Goal: Transaction & Acquisition: Purchase product/service

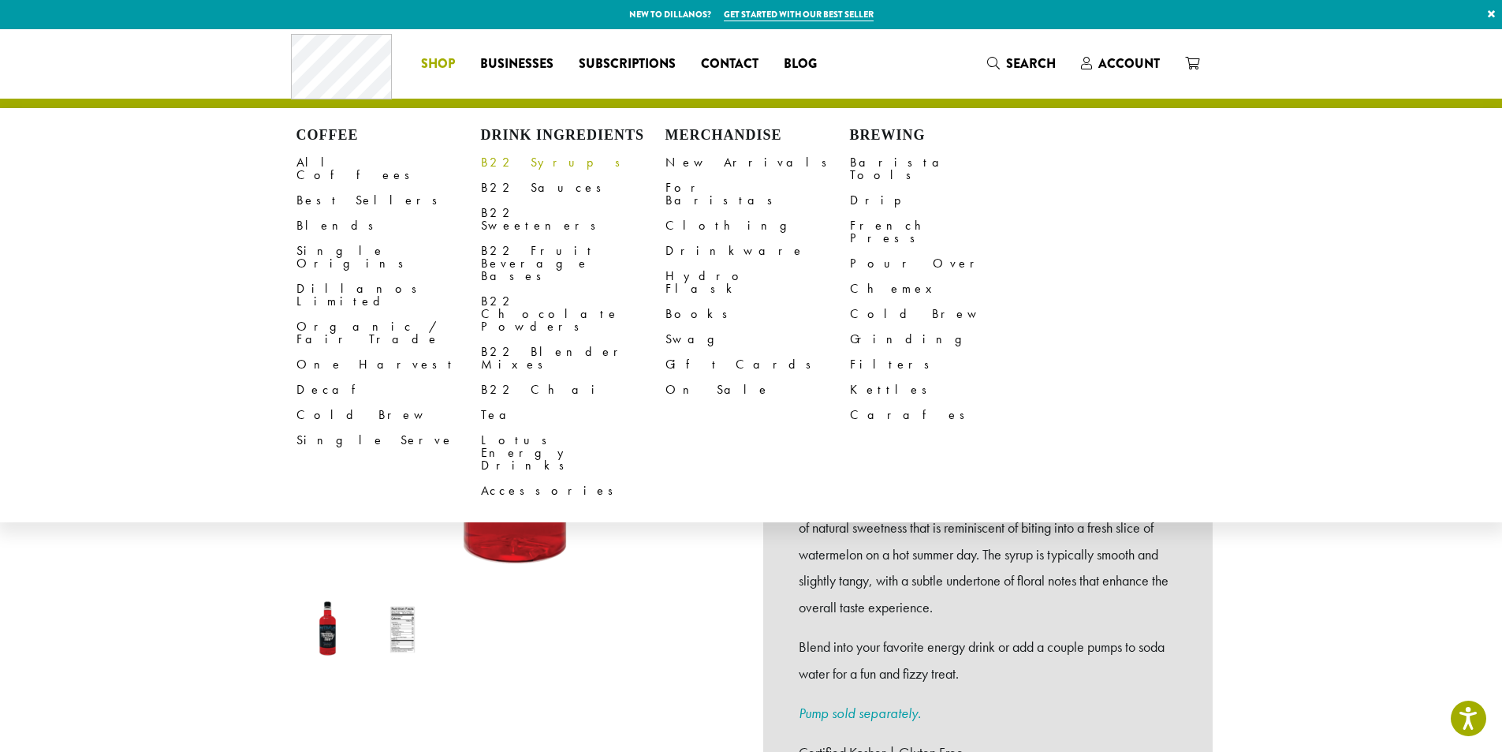
click at [513, 160] on link "B22 Syrups" at bounding box center [573, 162] width 185 height 25
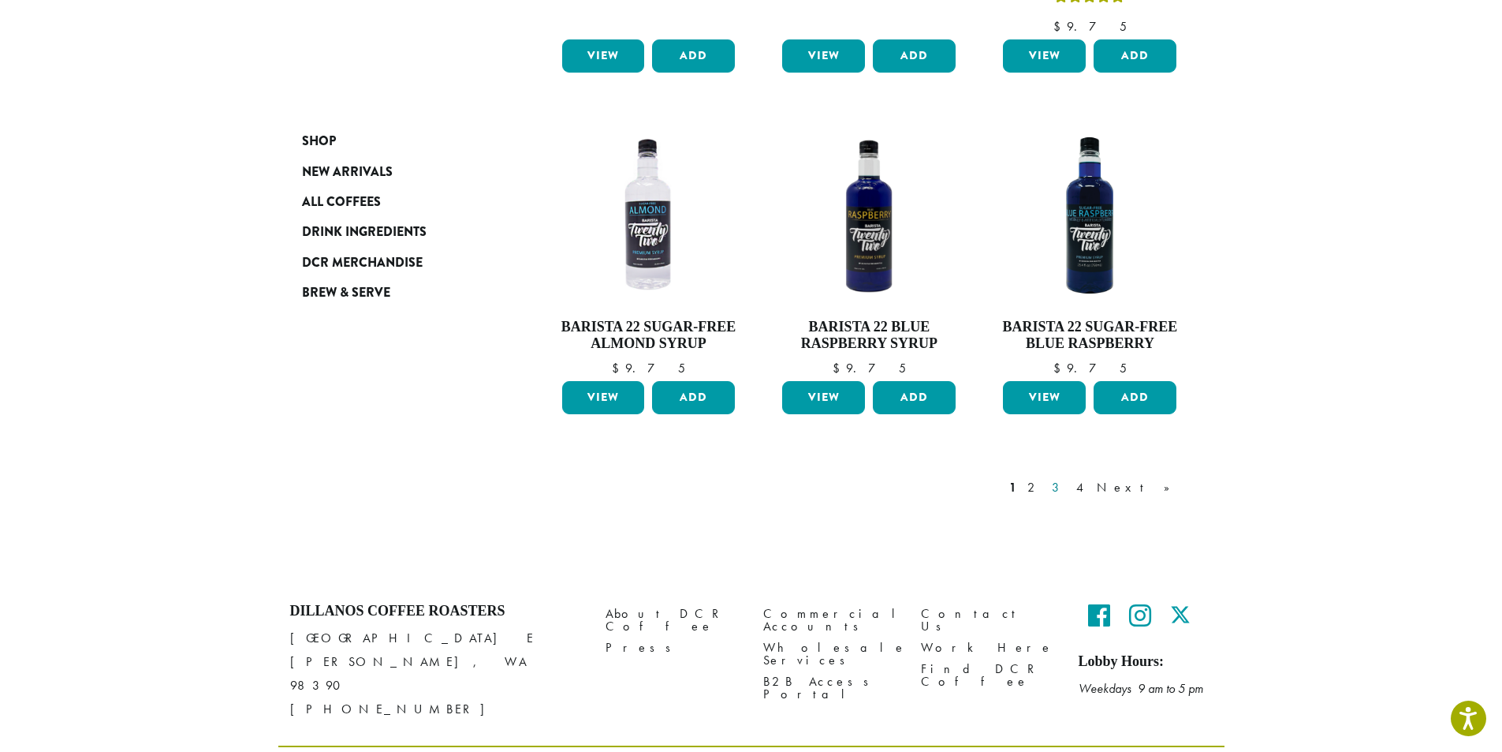
scroll to position [1303, 0]
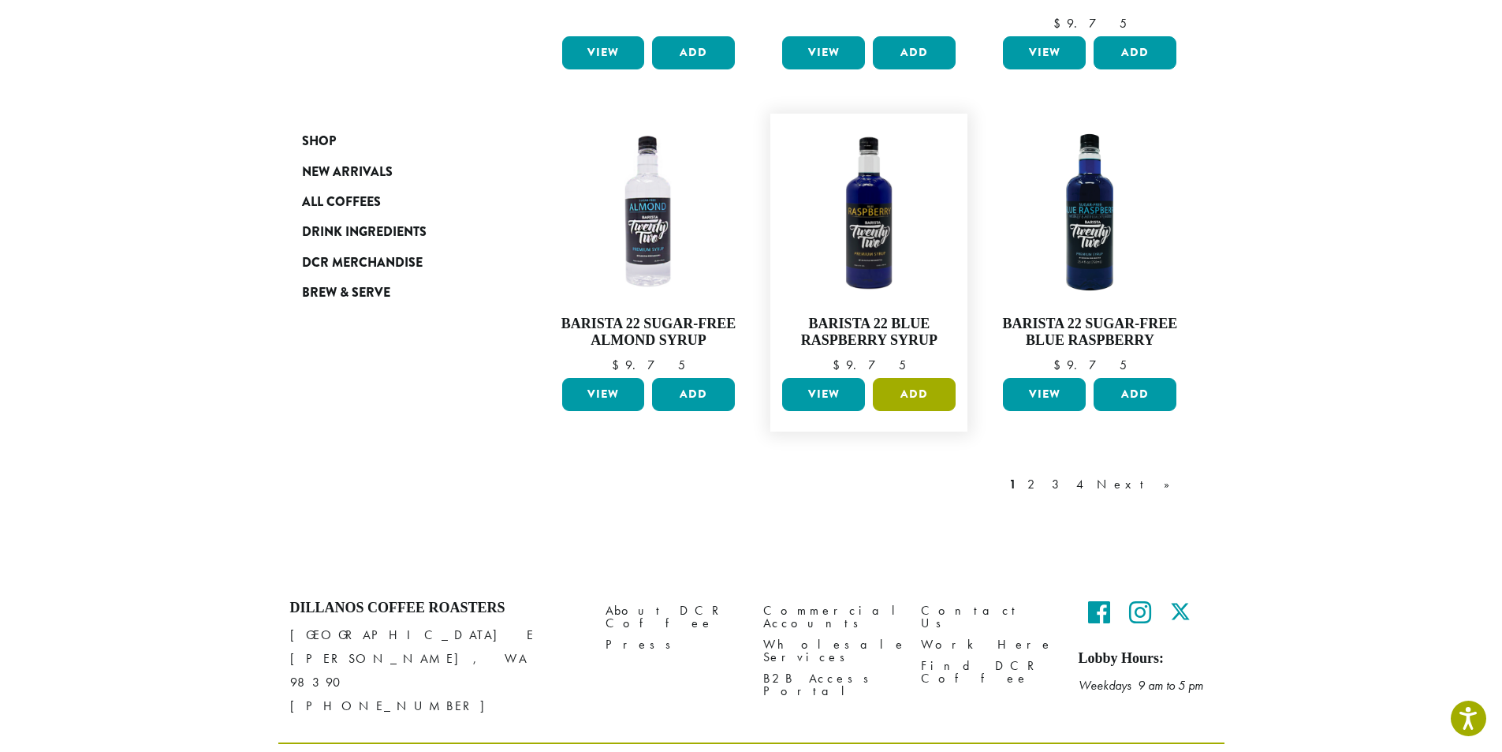
click at [905, 378] on button "Add" at bounding box center [914, 394] width 83 height 33
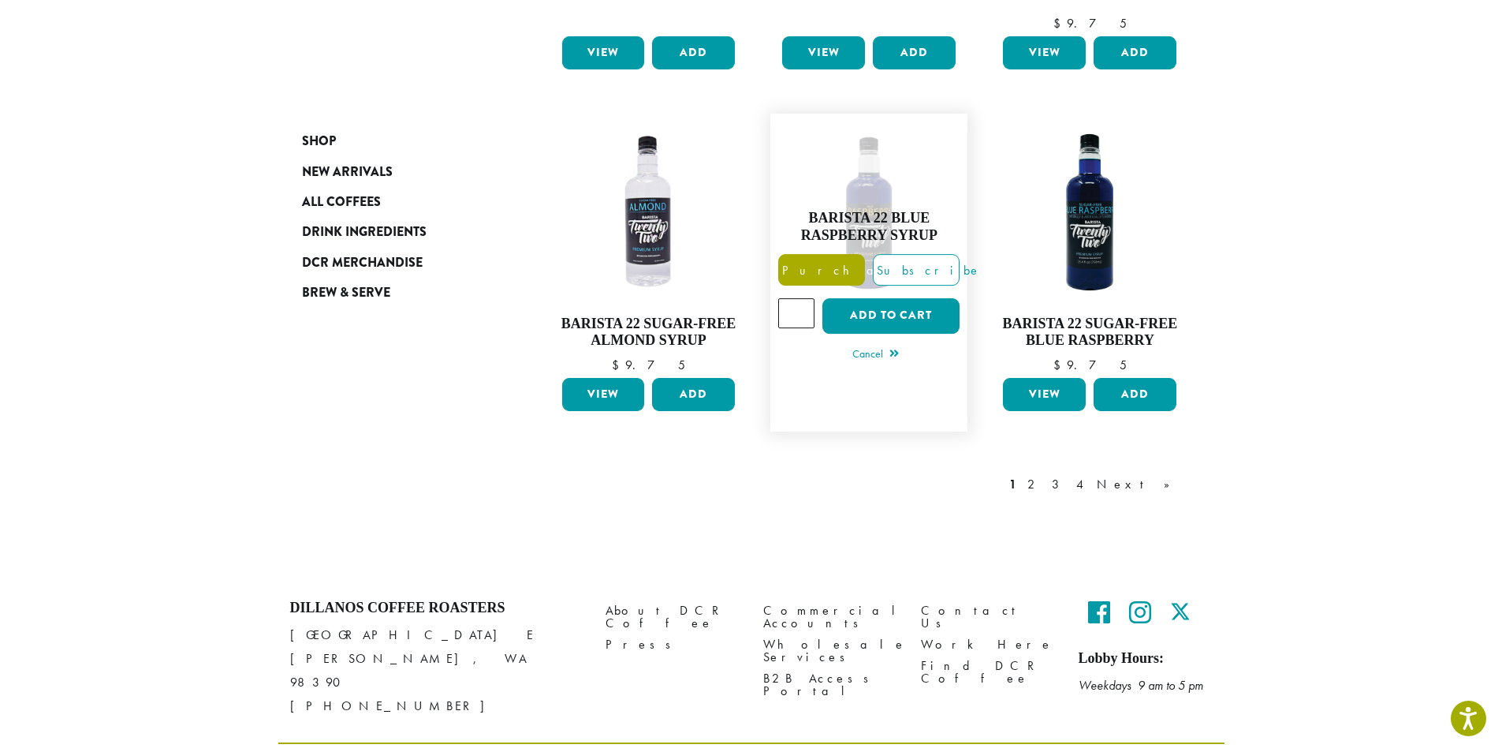
click at [849, 254] on label "Purchase" at bounding box center [821, 270] width 87 height 32
click at [857, 298] on button "Add to cart" at bounding box center [891, 315] width 137 height 35
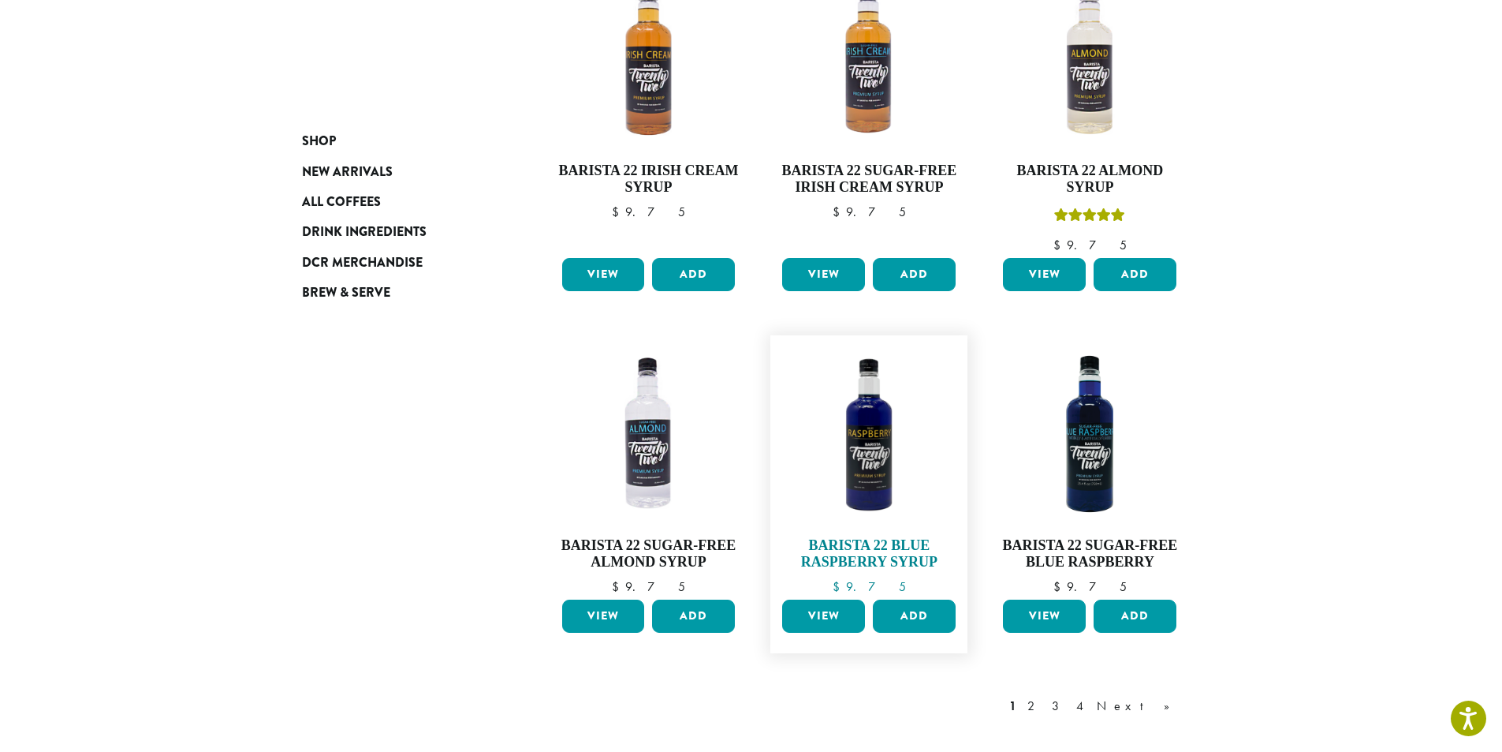
scroll to position [1303, 0]
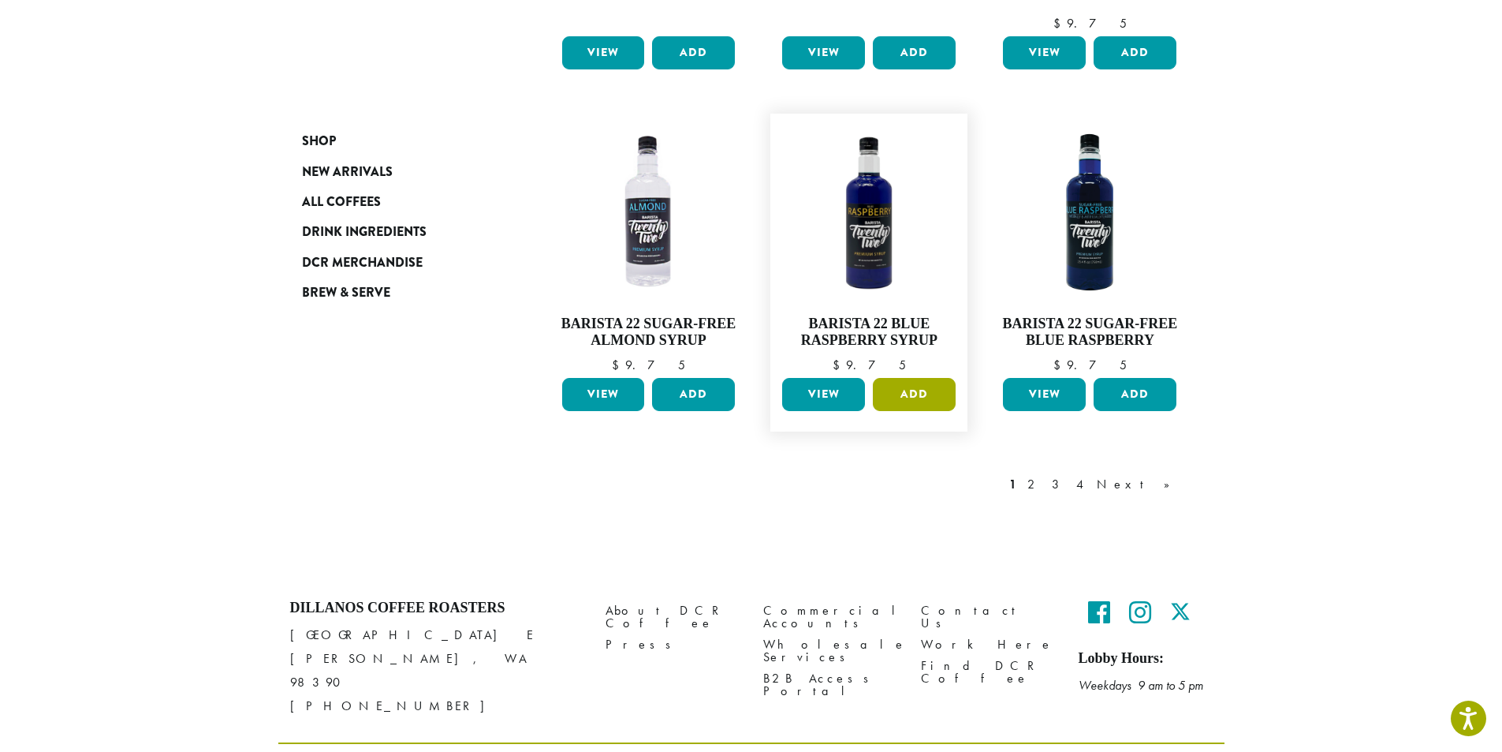
click at [909, 378] on button "Add" at bounding box center [914, 394] width 83 height 33
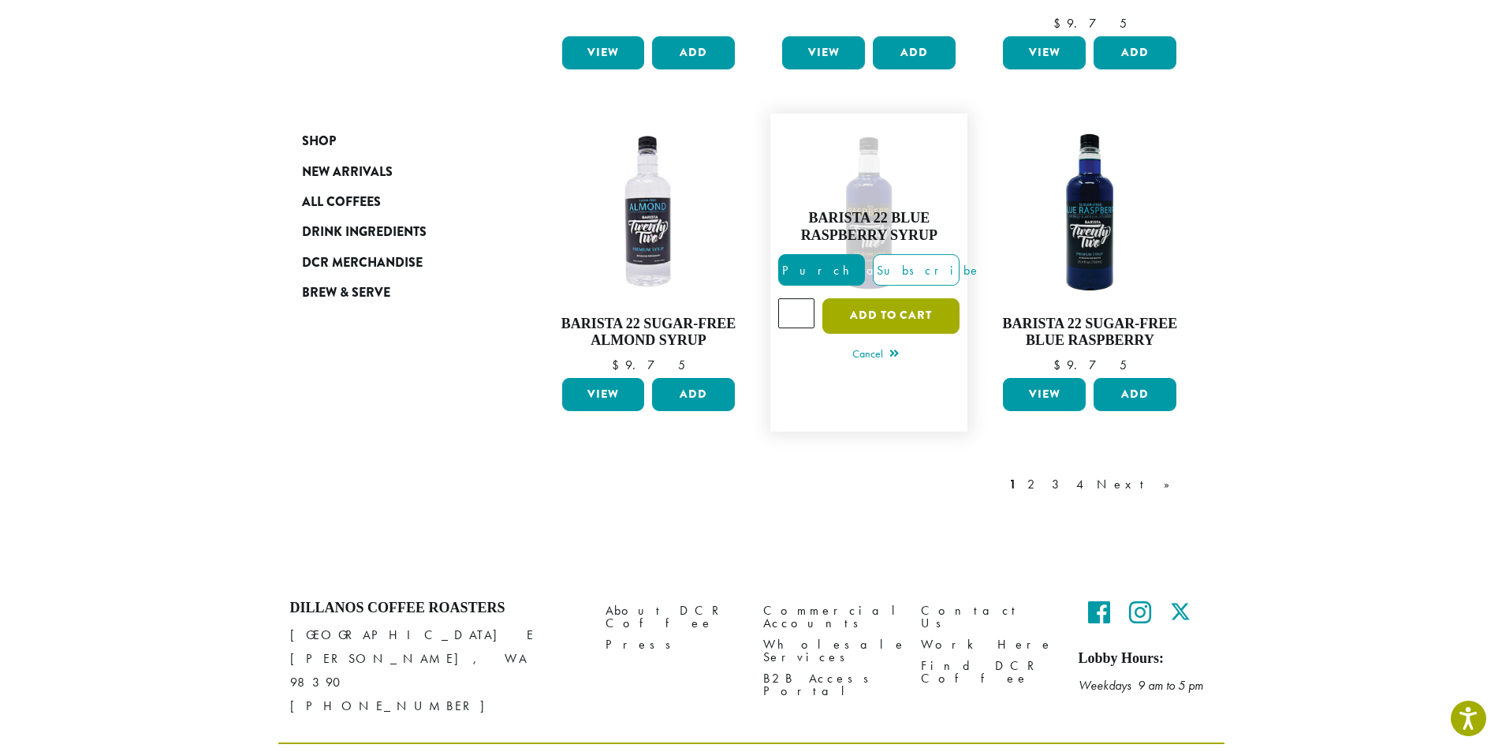
click at [869, 298] on button "Add to cart" at bounding box center [891, 315] width 137 height 35
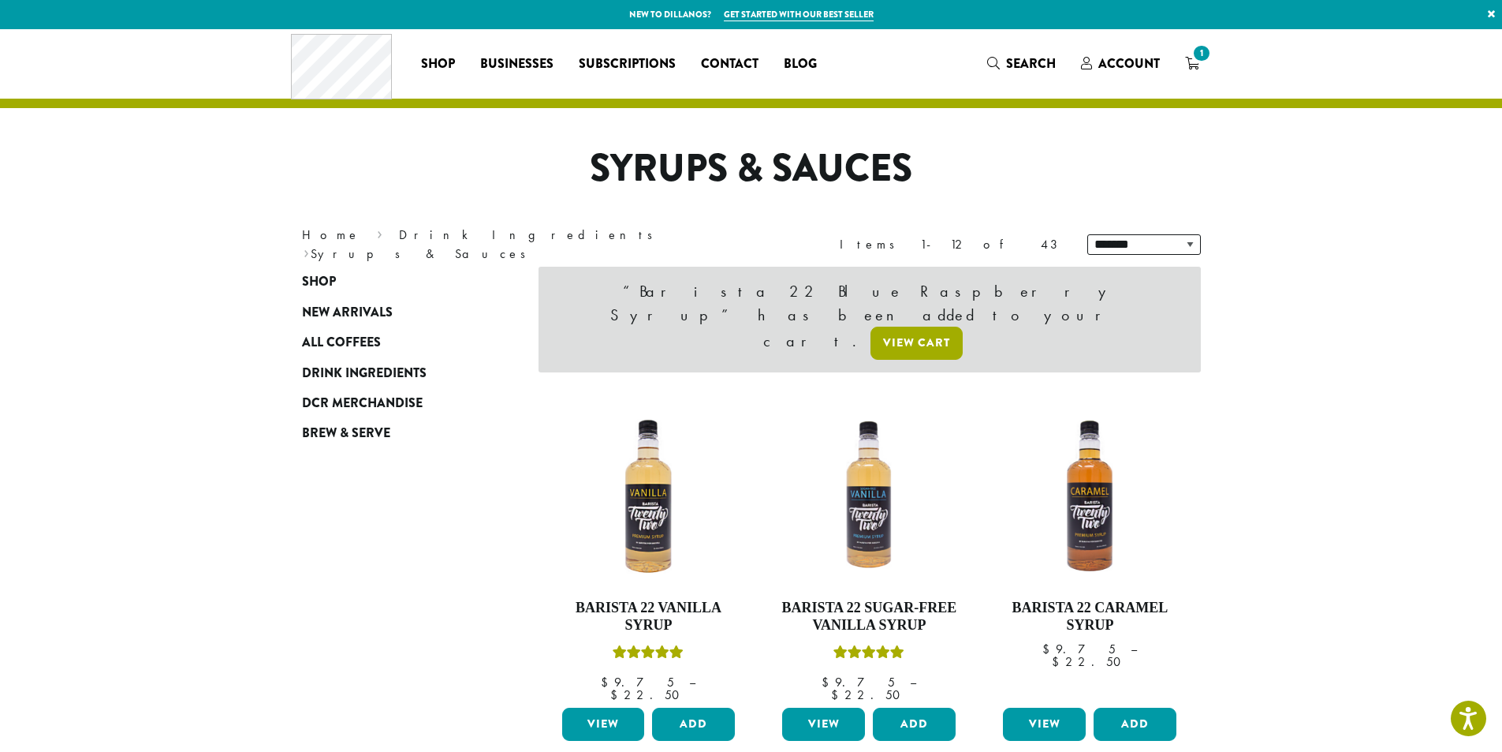
click at [963, 326] on link "View cart" at bounding box center [917, 342] width 92 height 33
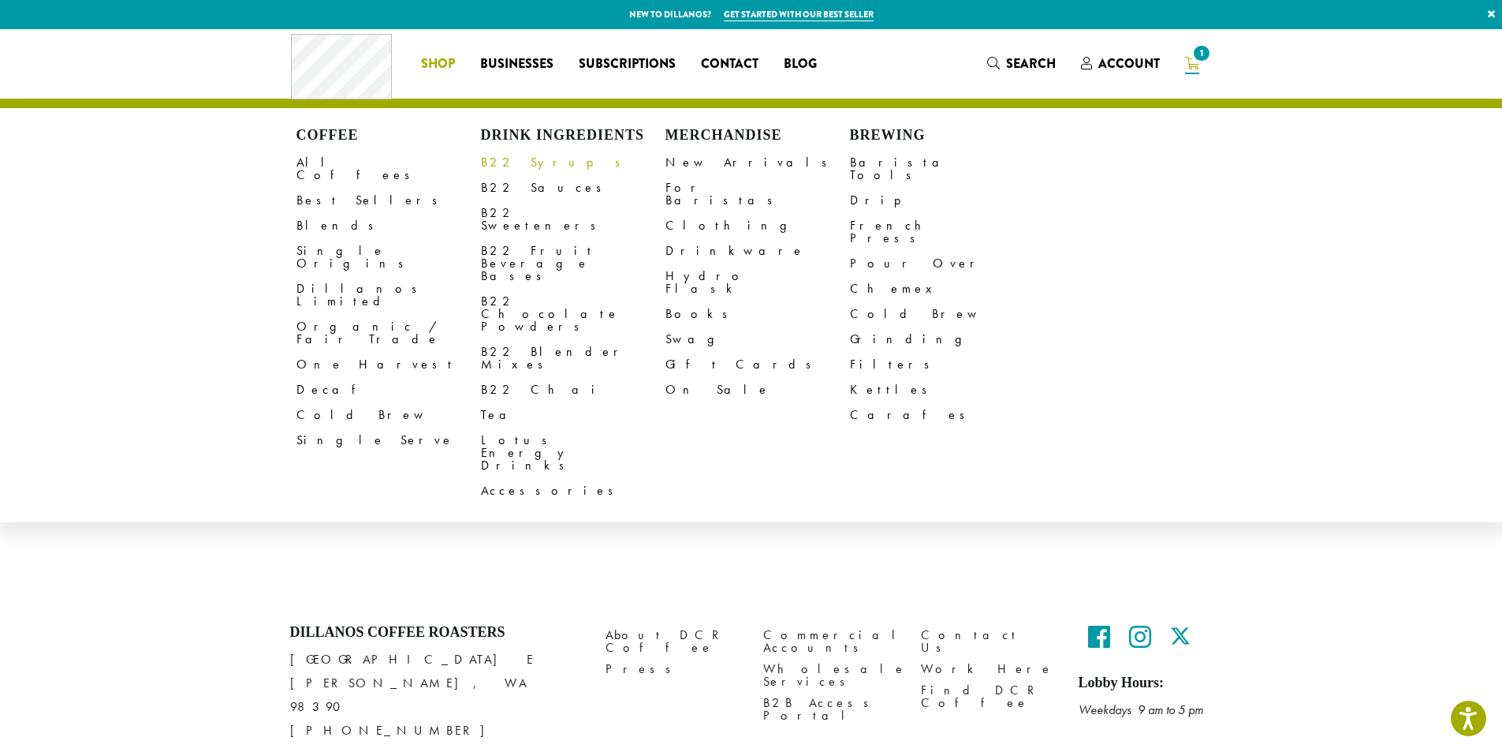
click at [526, 166] on link "B22 Syrups" at bounding box center [573, 162] width 185 height 25
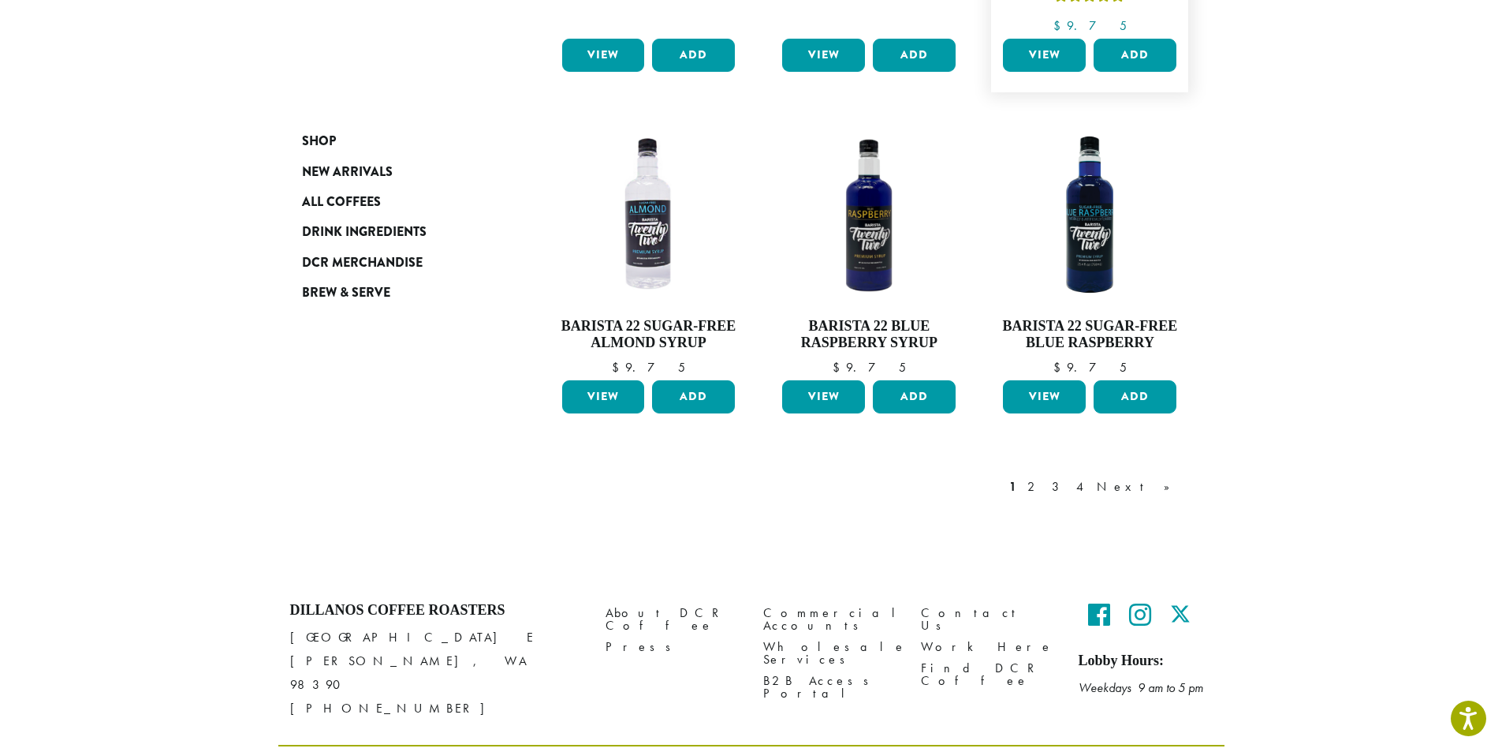
scroll to position [1303, 0]
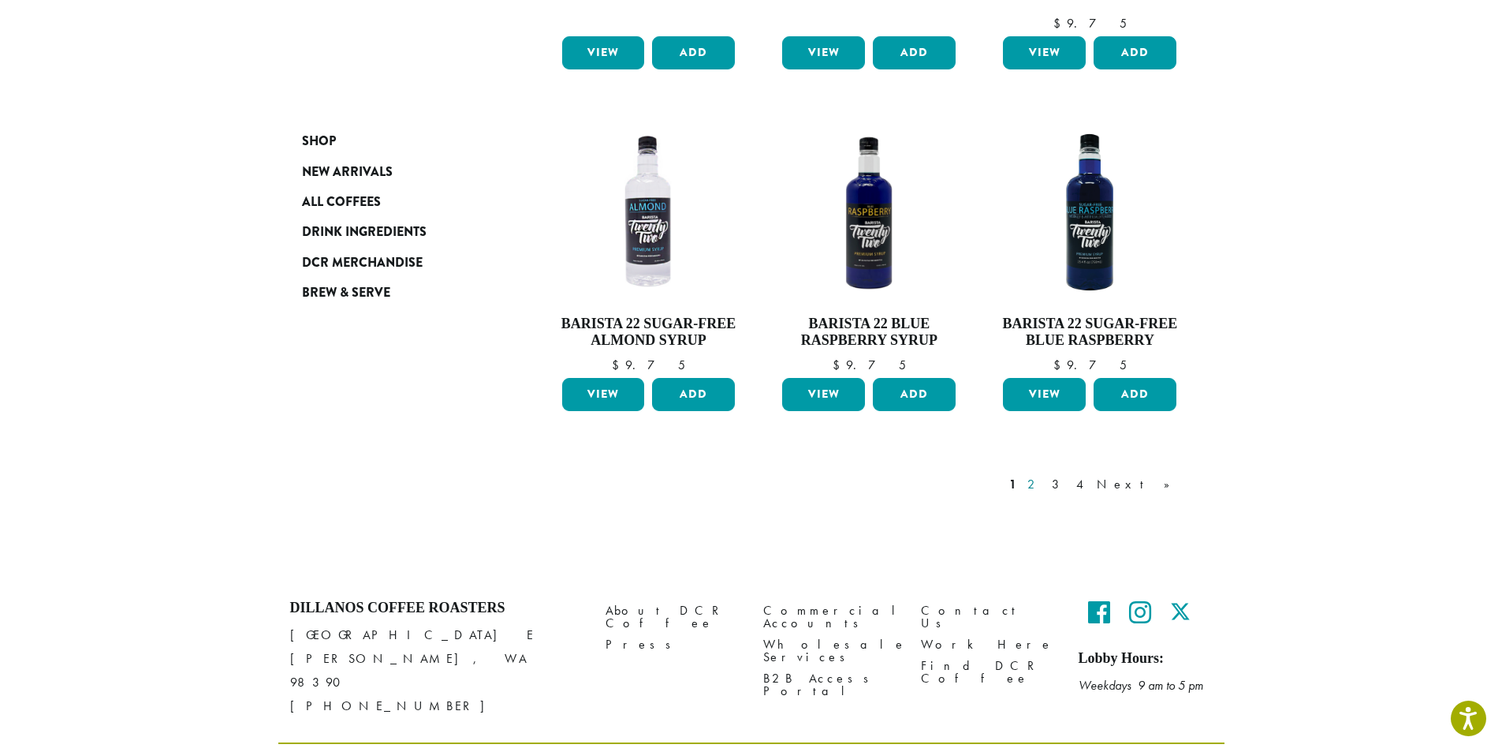
click at [1044, 475] on link "2" at bounding box center [1034, 484] width 20 height 19
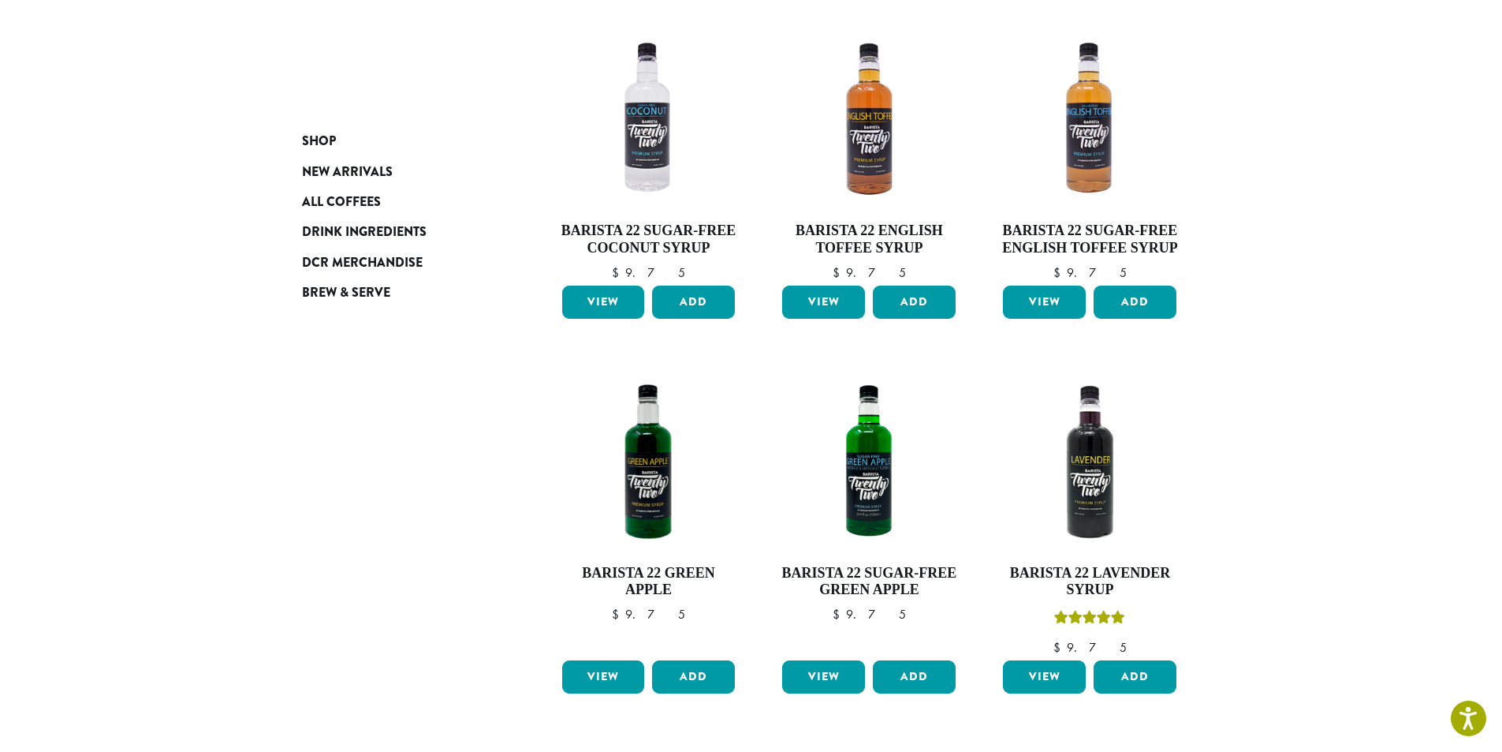
scroll to position [97, 0]
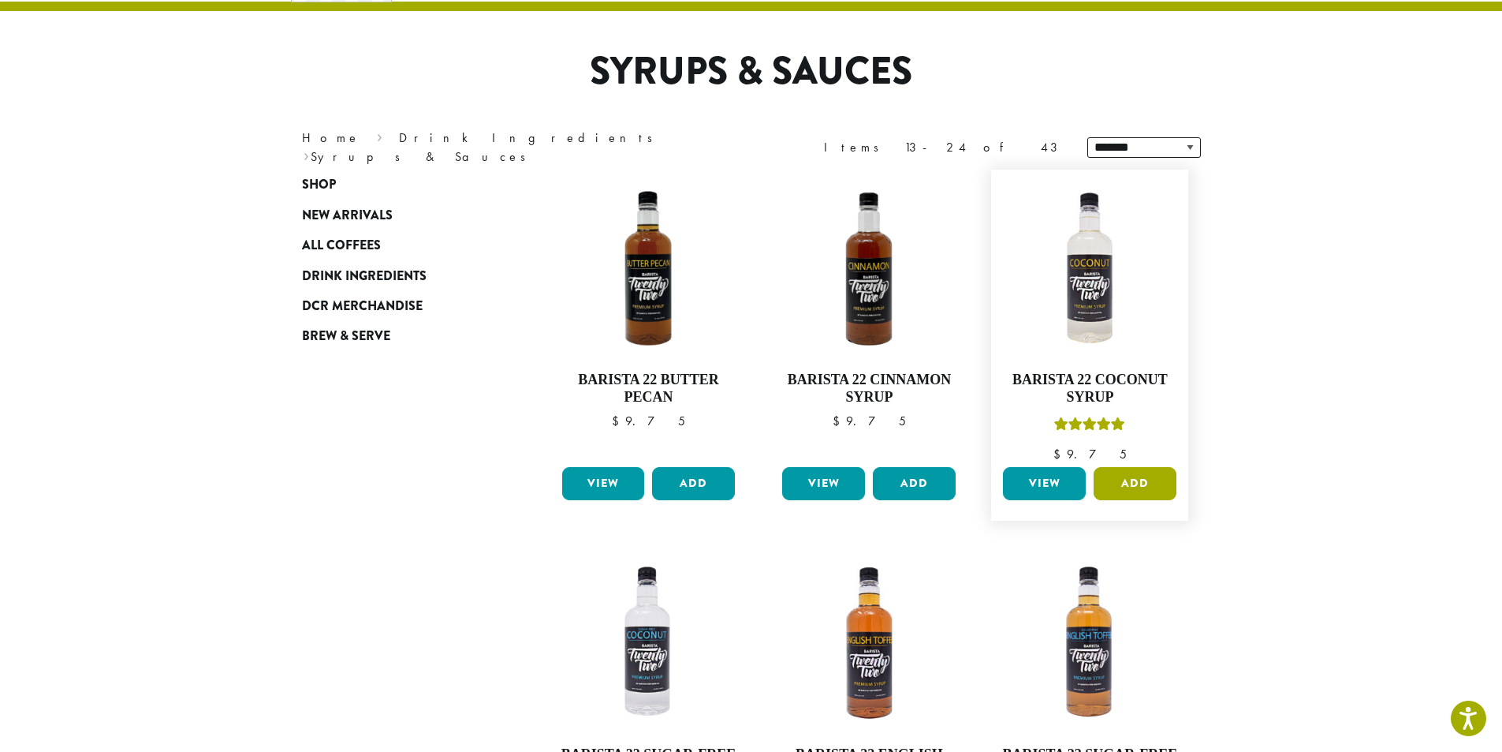
click at [1125, 484] on button "Add" at bounding box center [1135, 483] width 83 height 33
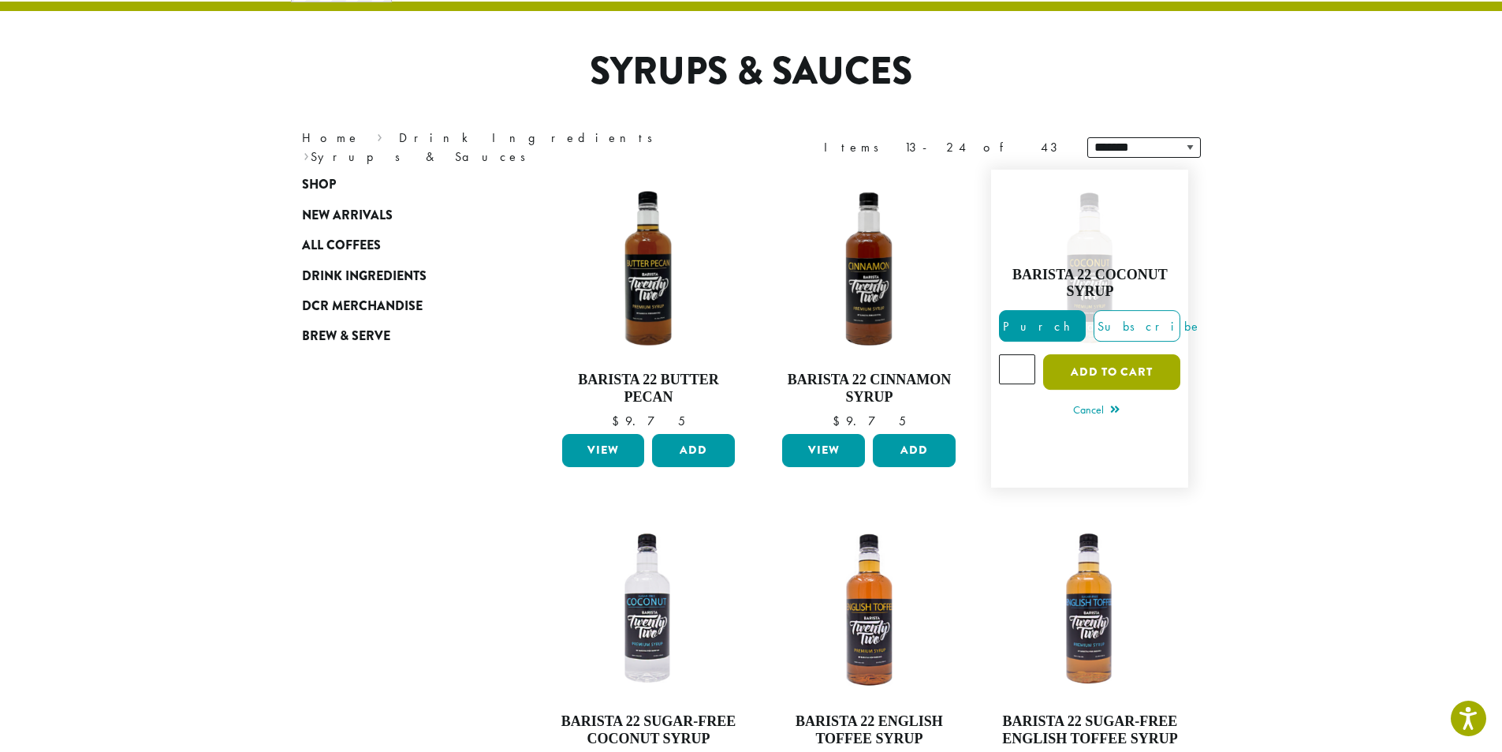
click at [1117, 363] on button "Add to cart" at bounding box center [1111, 371] width 137 height 35
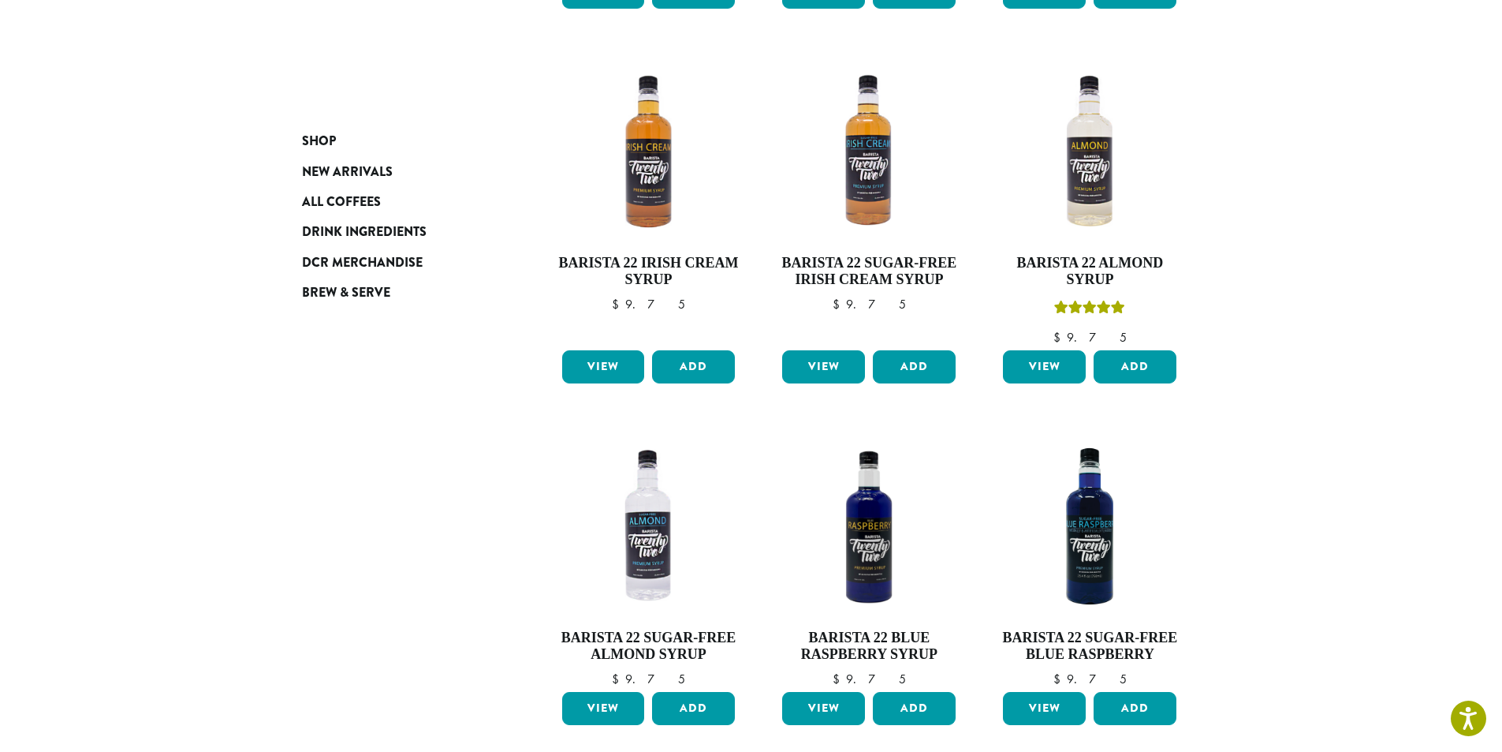
scroll to position [1386, 0]
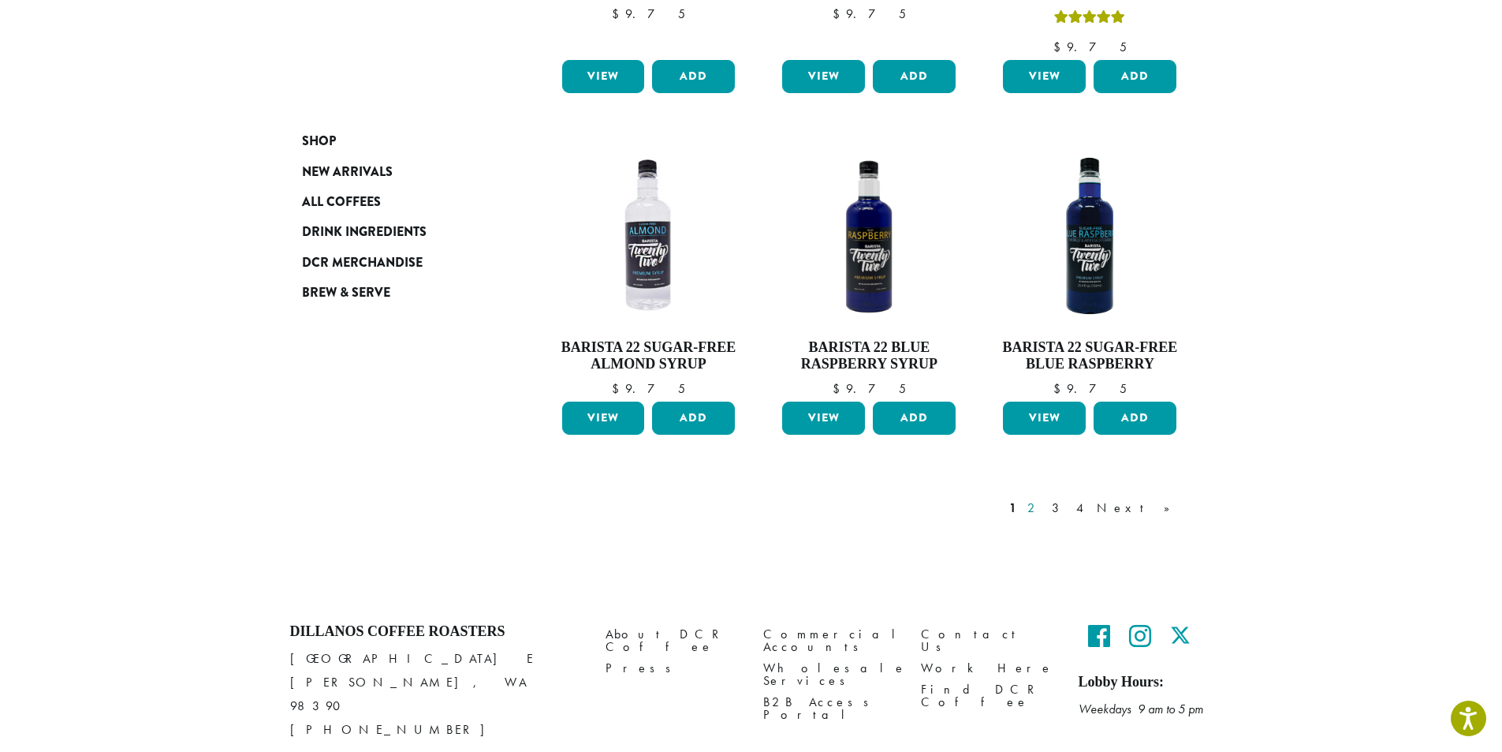
click at [1044, 498] on link "2" at bounding box center [1034, 507] width 20 height 19
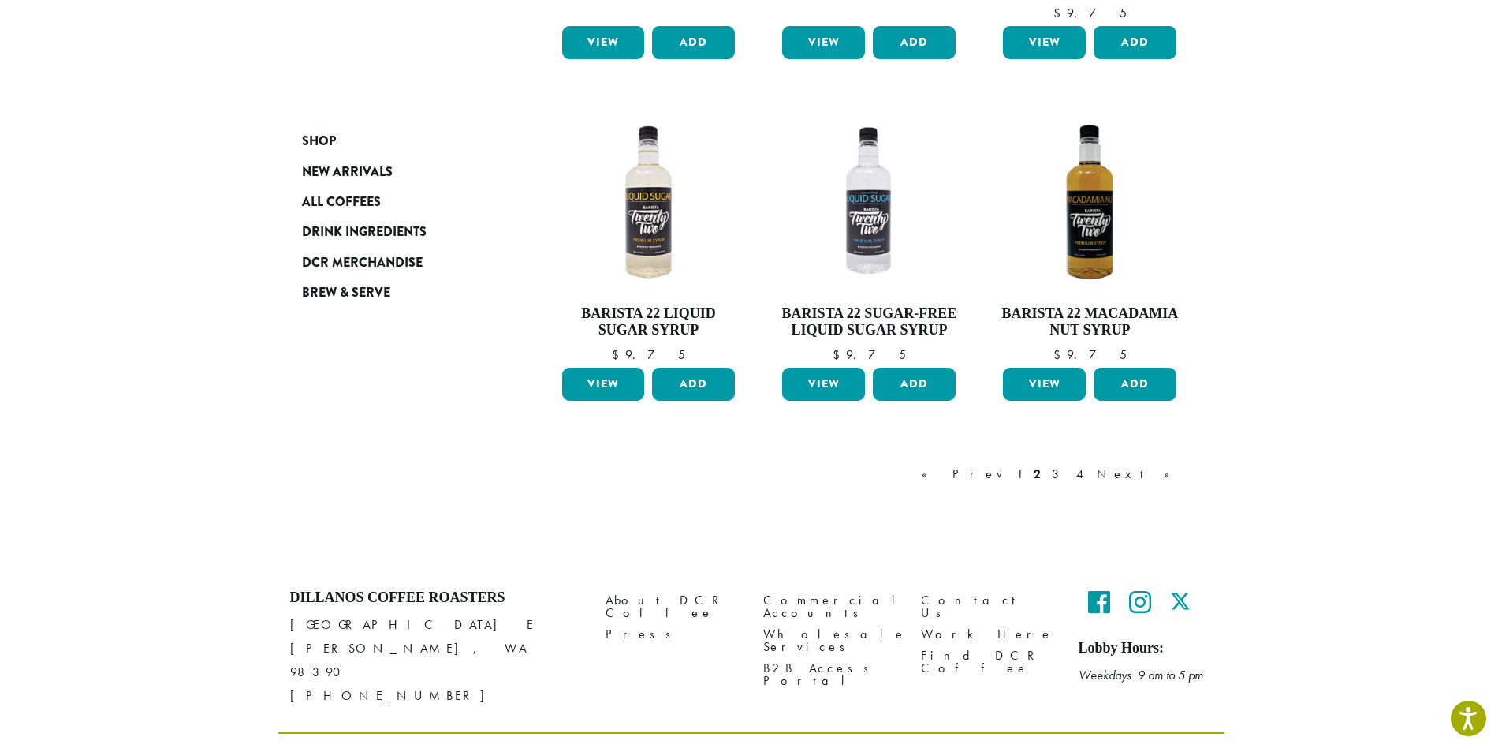
scroll to position [1270, 0]
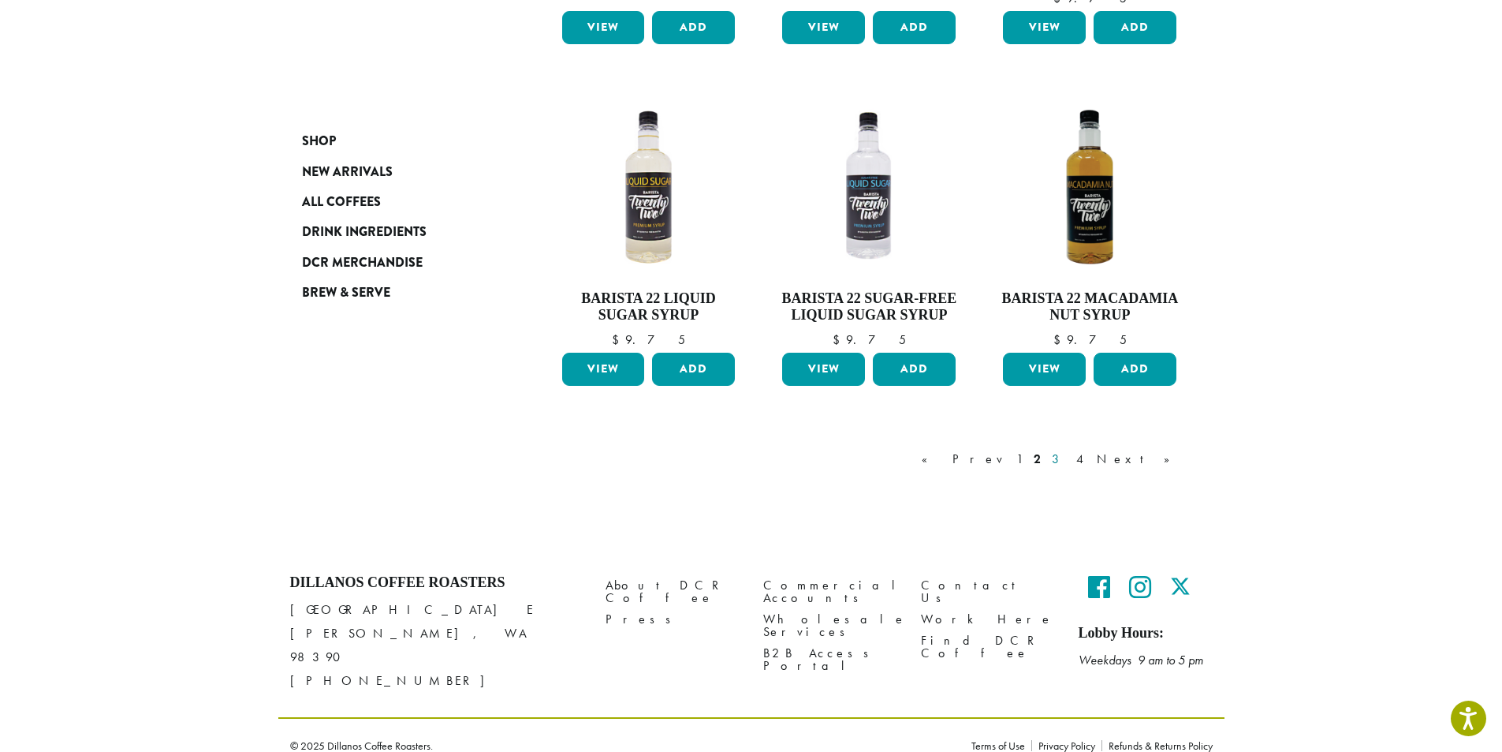
click at [1069, 458] on link "3" at bounding box center [1059, 459] width 20 height 19
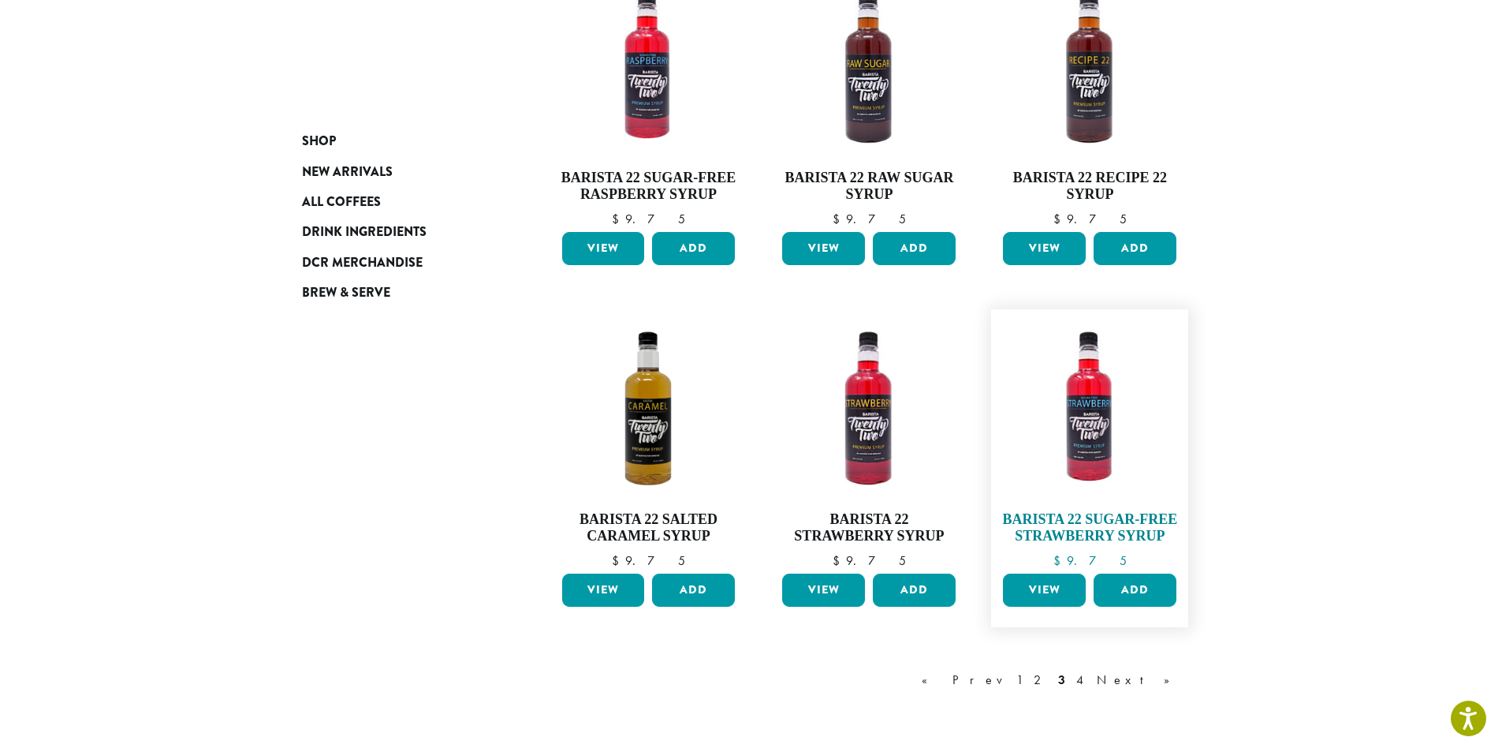
scroll to position [1043, 0]
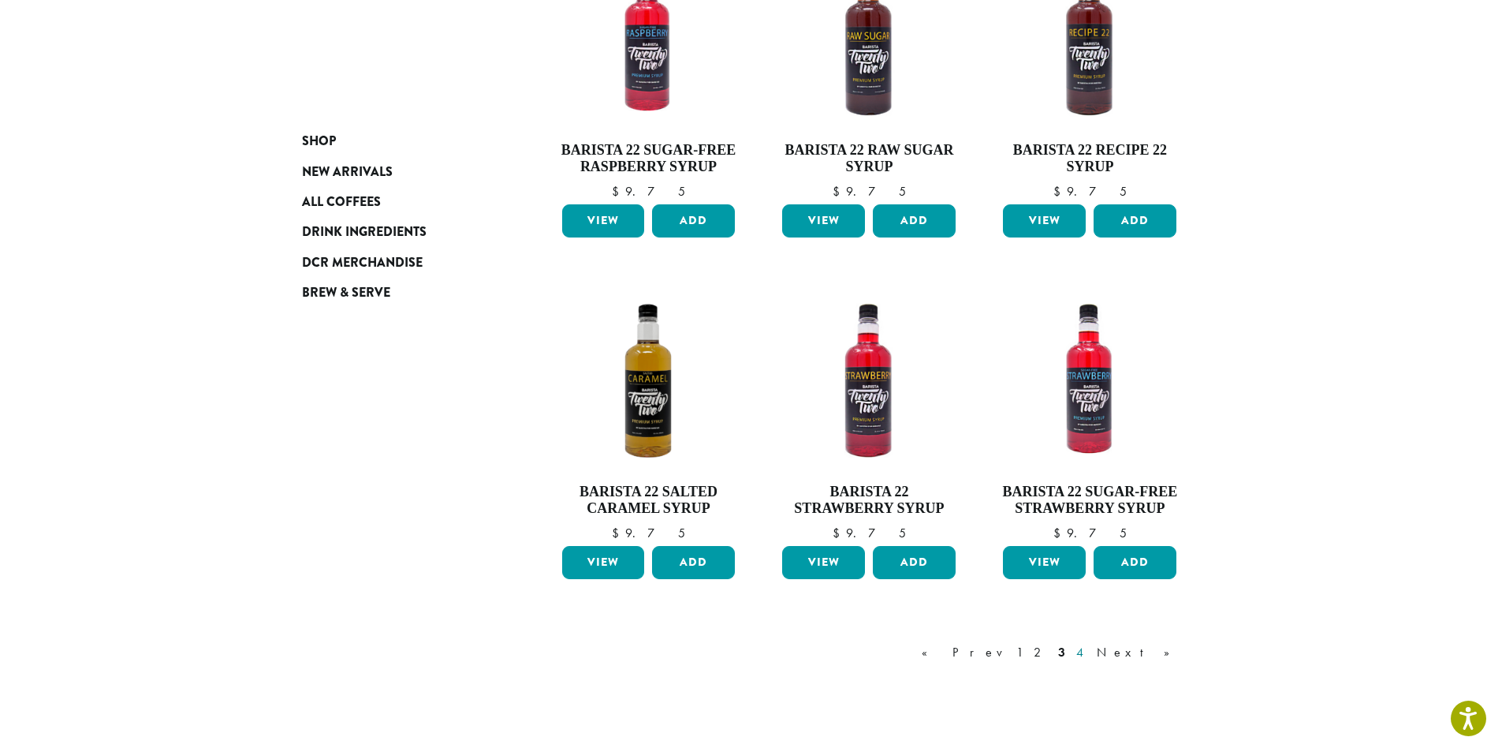
click at [1089, 655] on link "4" at bounding box center [1081, 652] width 16 height 19
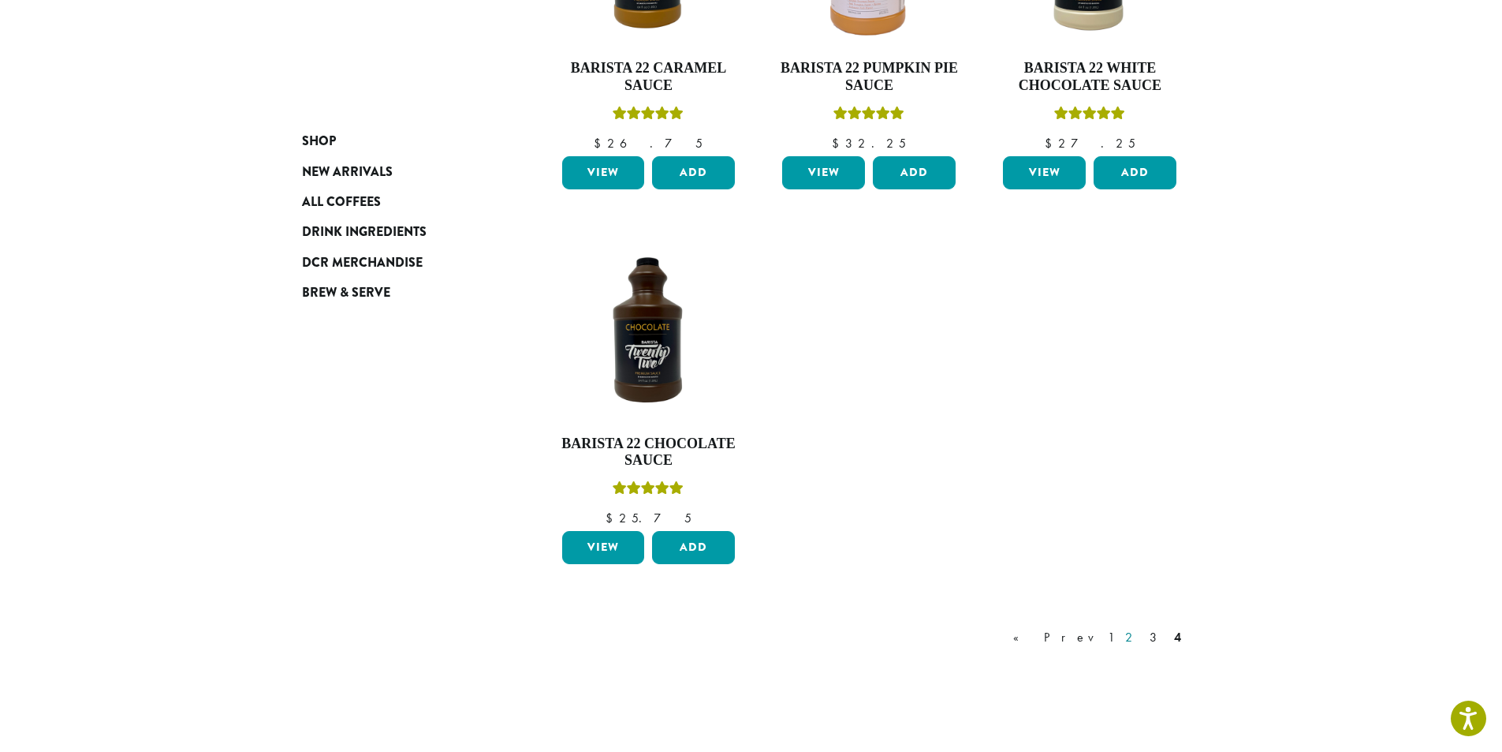
scroll to position [928, 0]
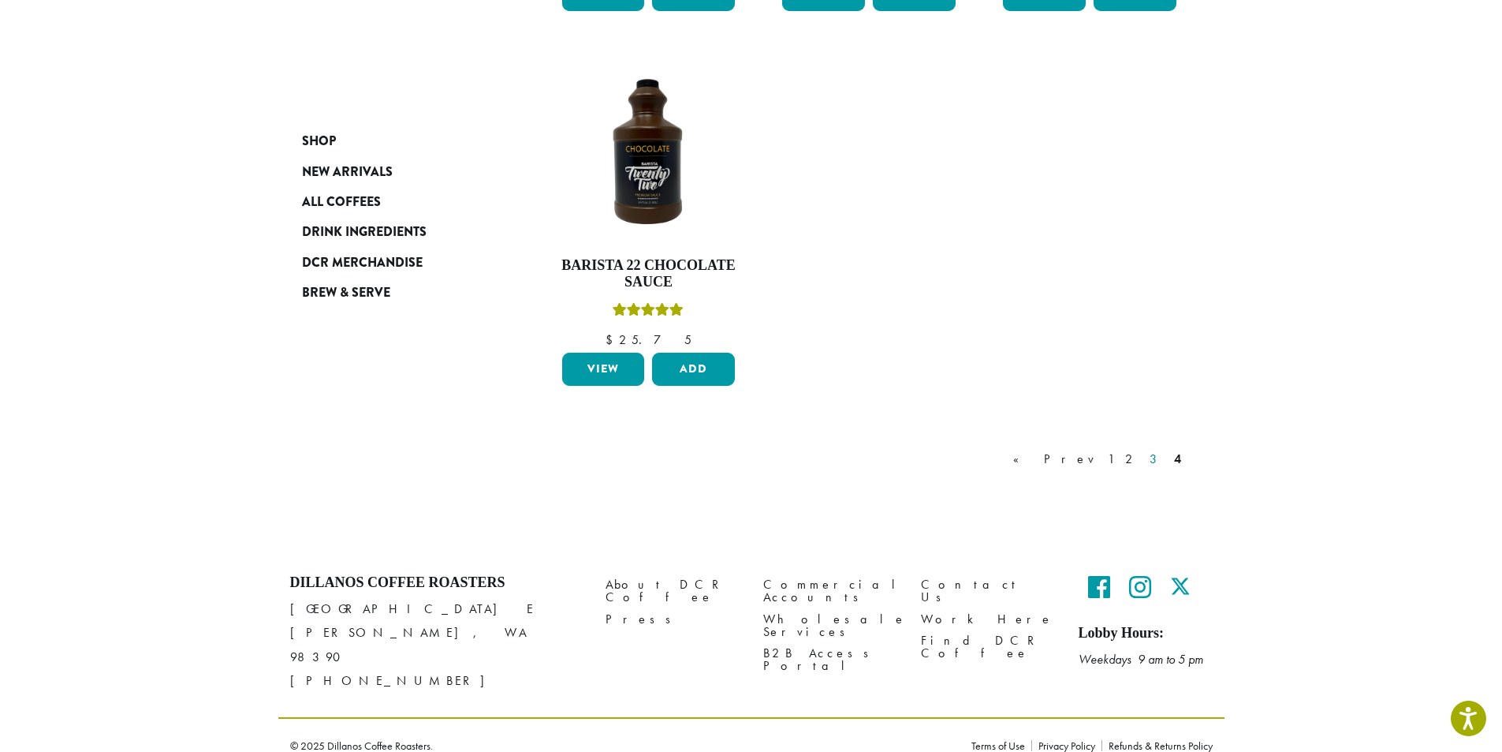
click at [1155, 461] on link "3" at bounding box center [1157, 459] width 20 height 19
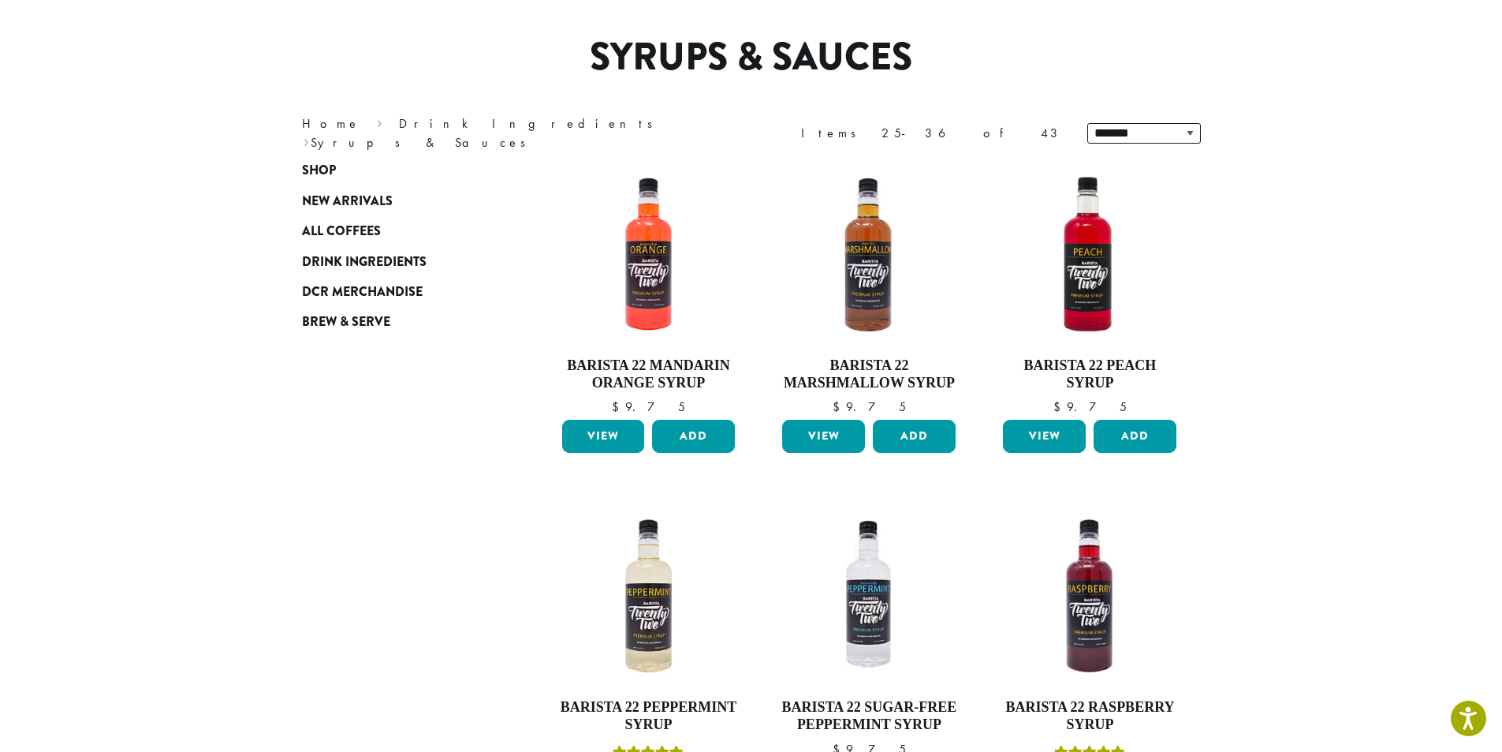
scroll to position [97, 0]
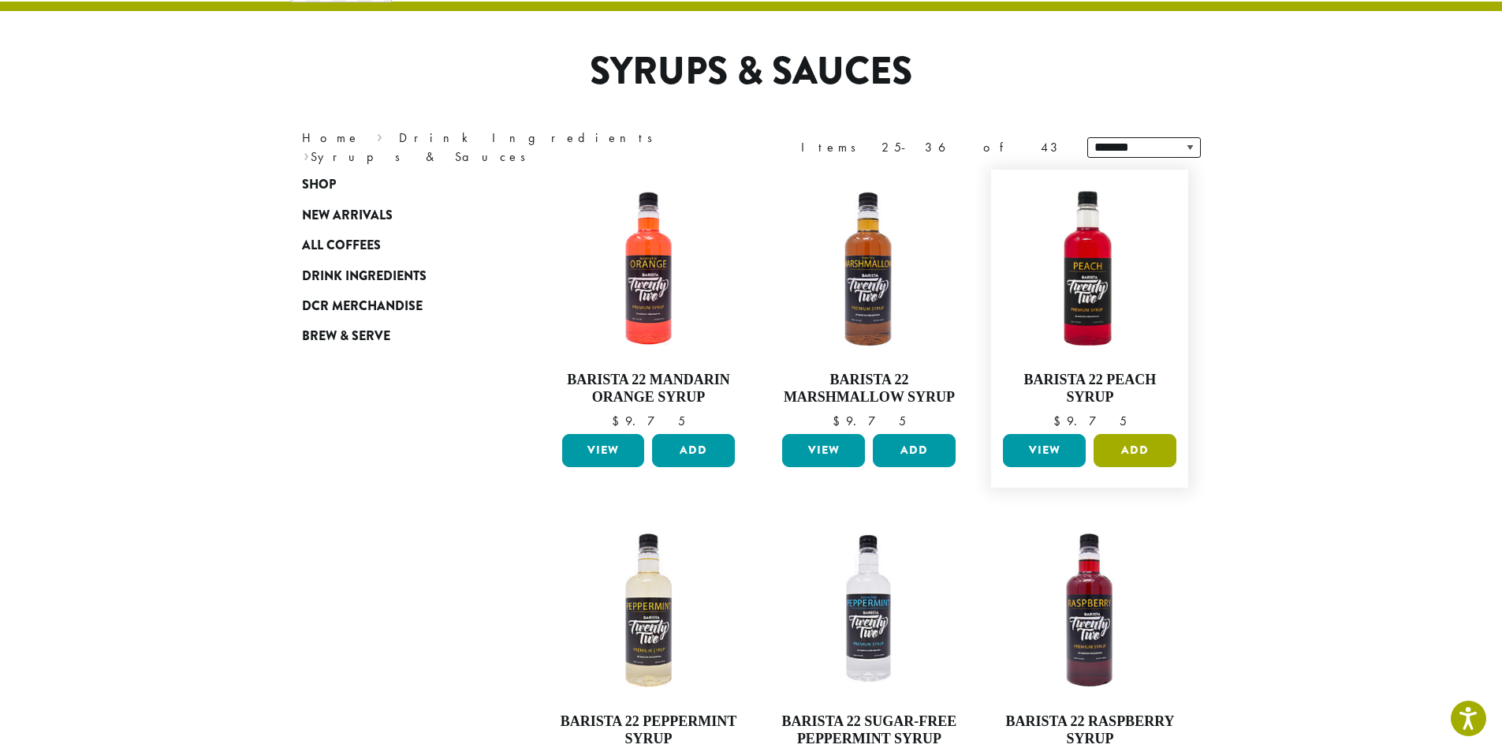
click at [1155, 450] on button "Add" at bounding box center [1135, 450] width 83 height 33
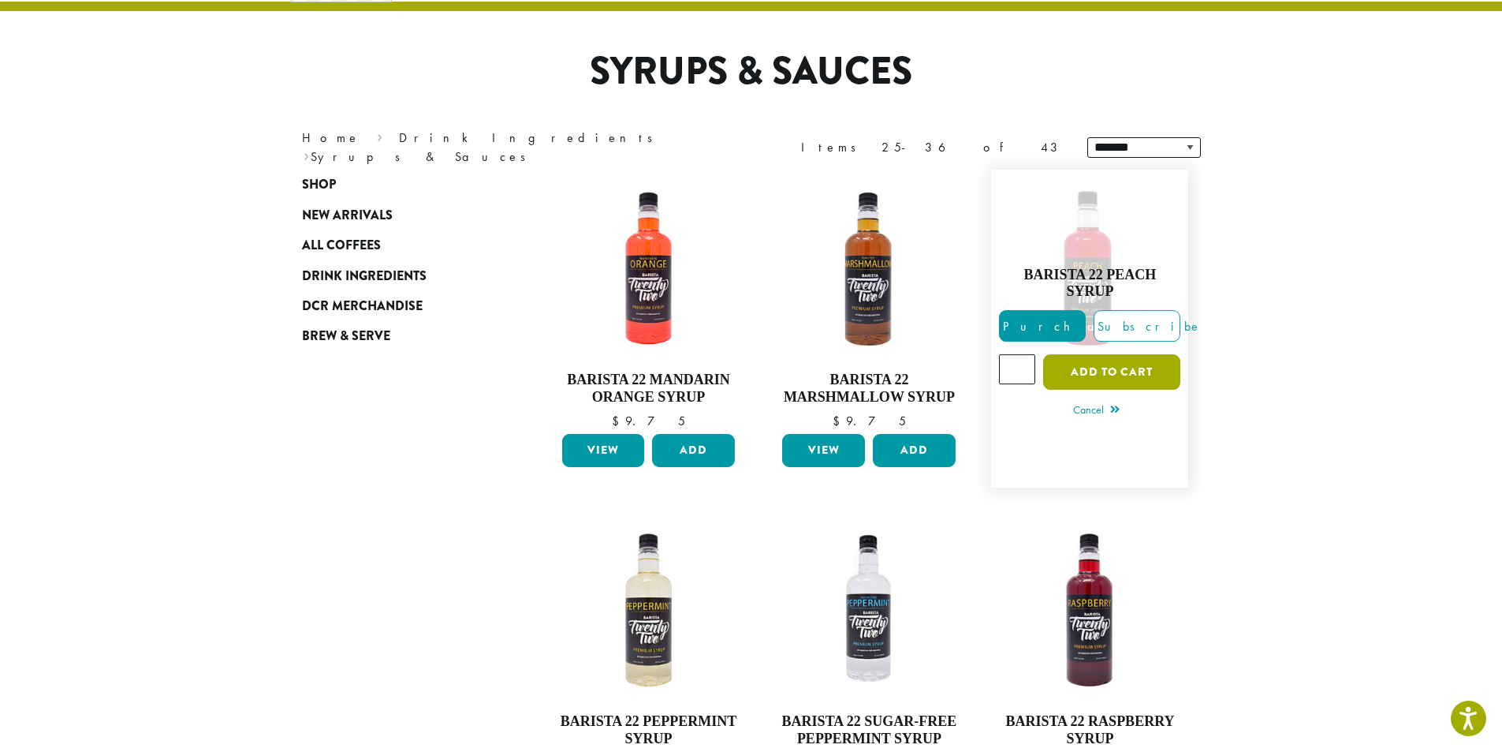
click at [1082, 372] on button "Add to cart" at bounding box center [1111, 371] width 137 height 35
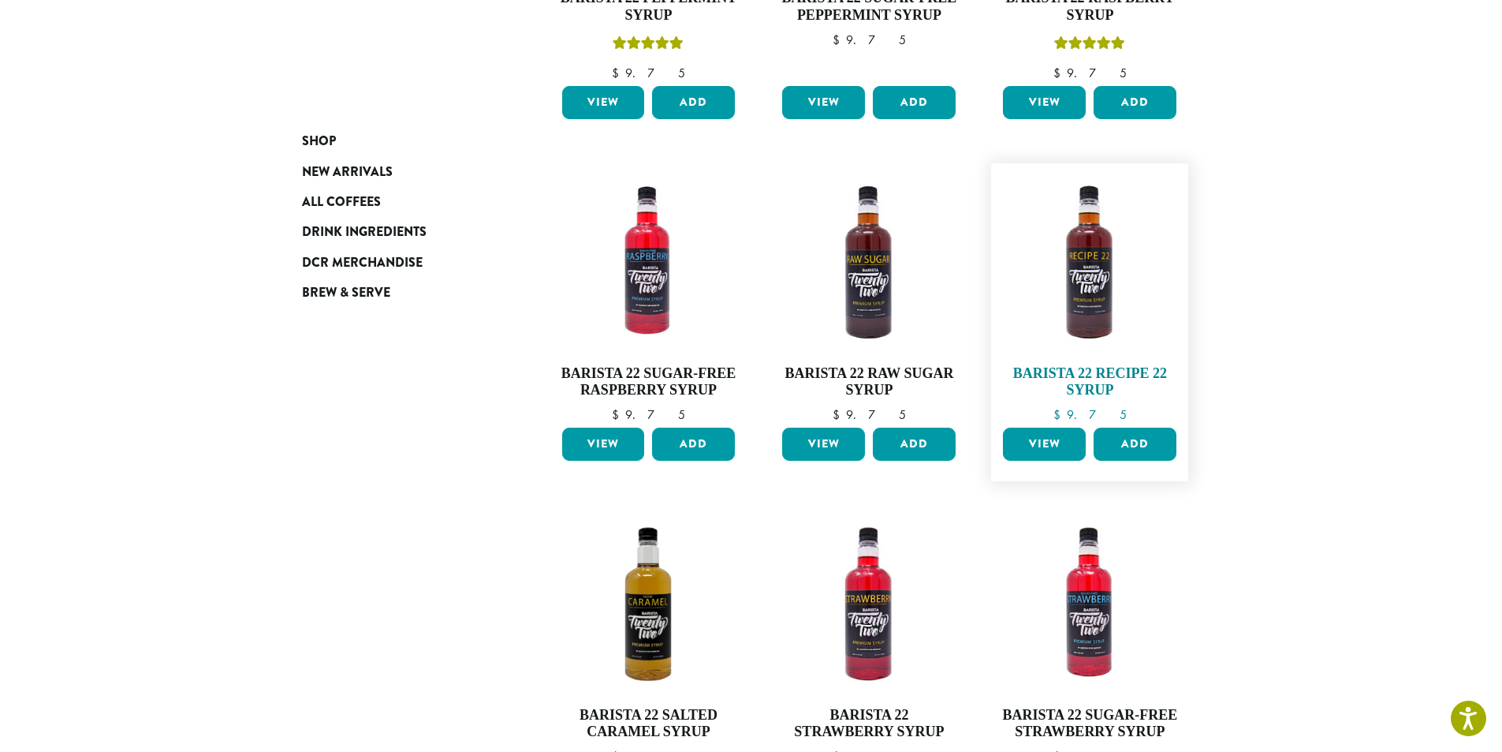
scroll to position [1043, 0]
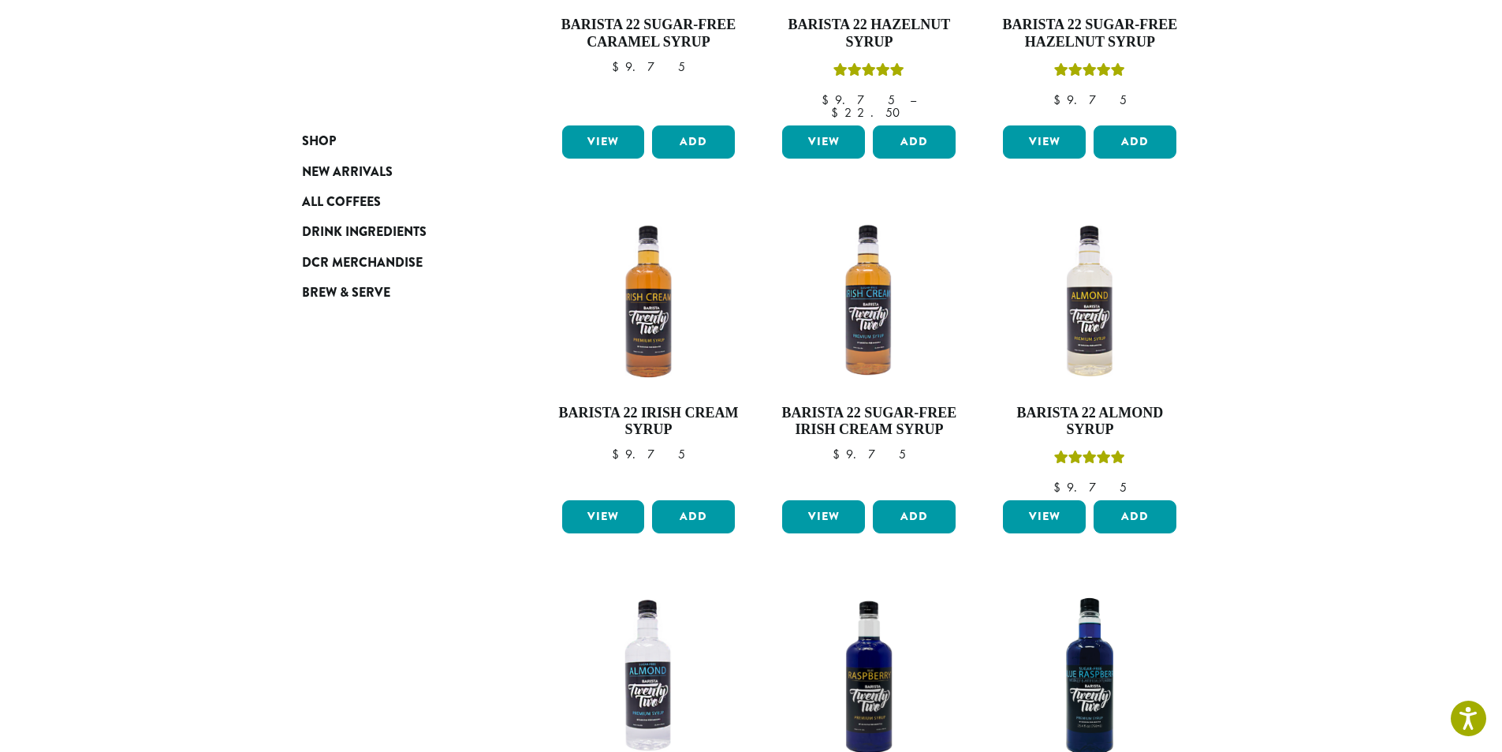
scroll to position [1386, 0]
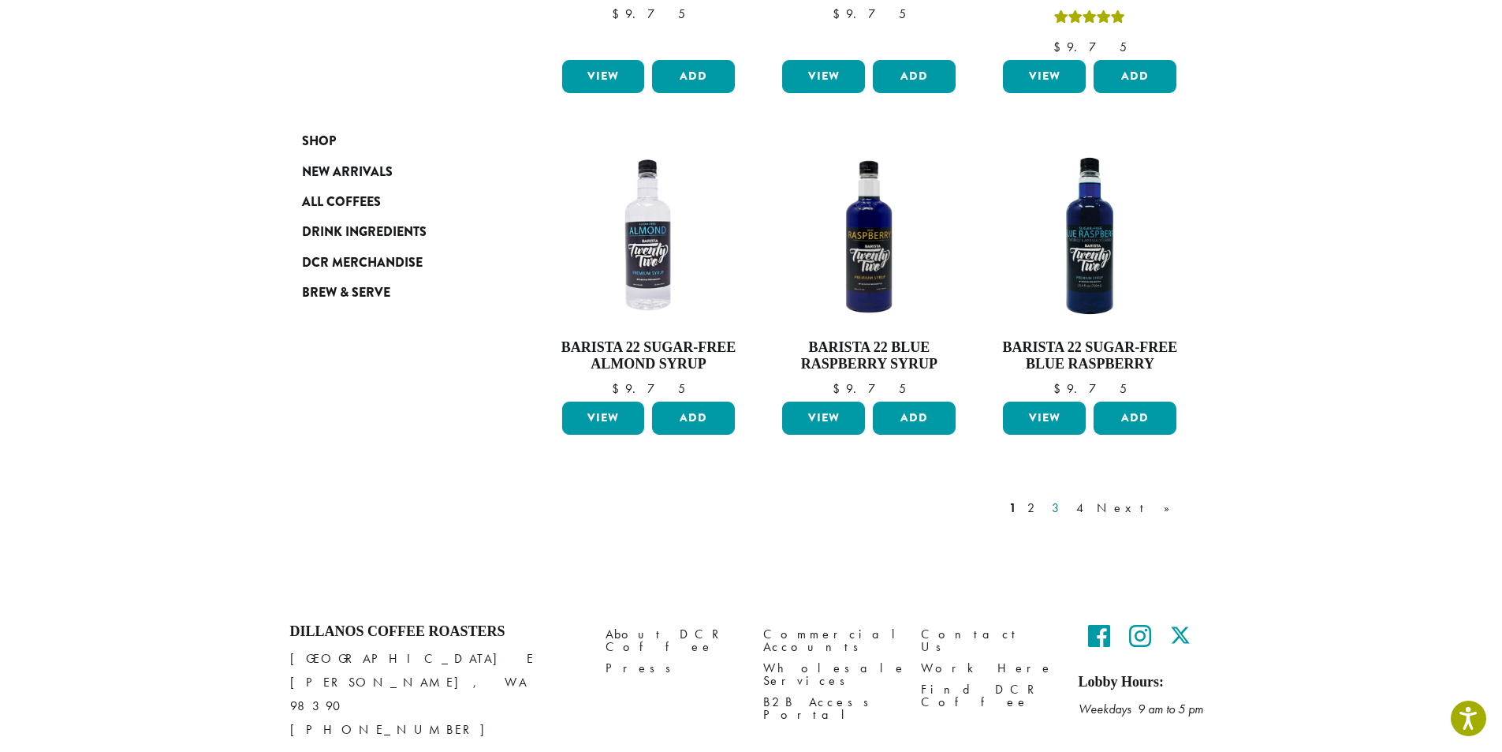
click at [1069, 498] on link "3" at bounding box center [1059, 507] width 20 height 19
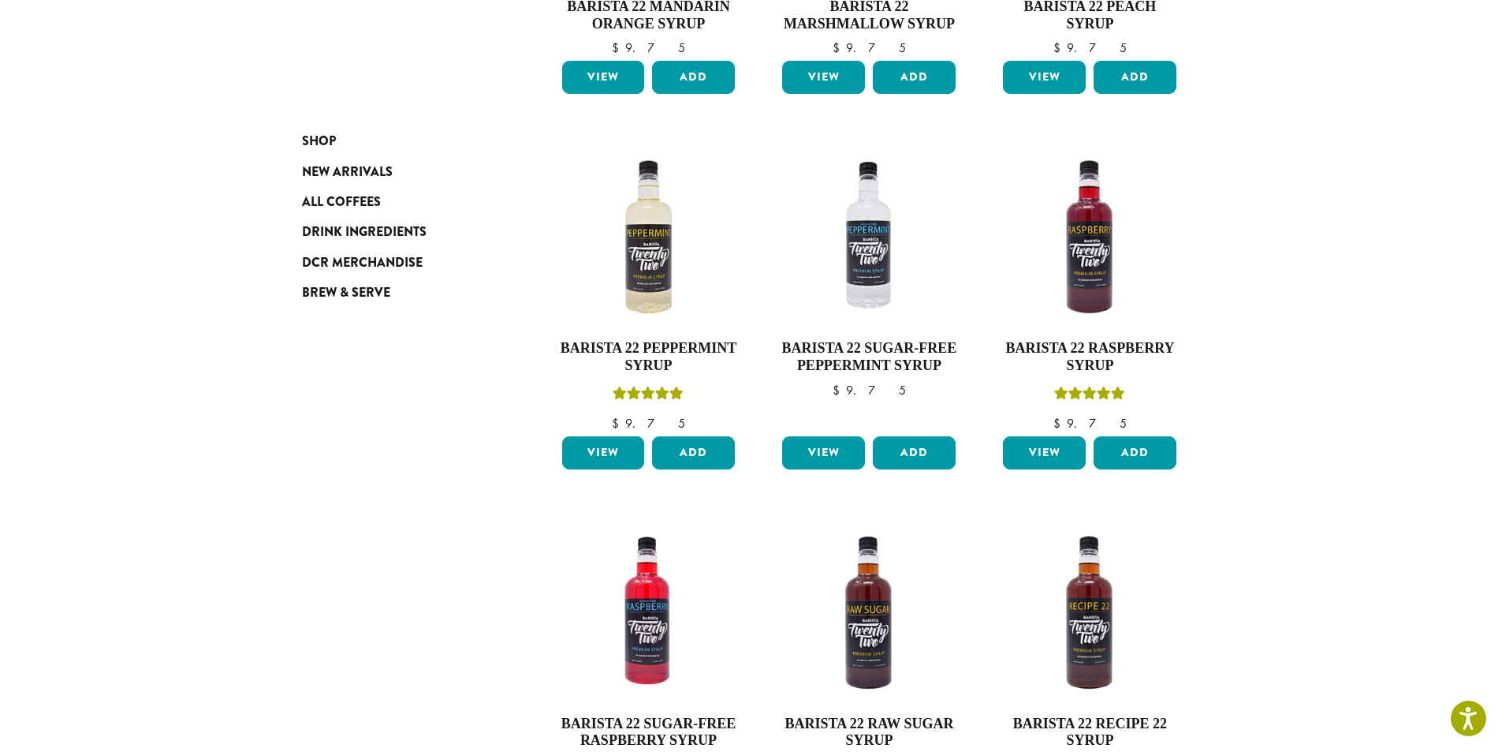
scroll to position [491, 0]
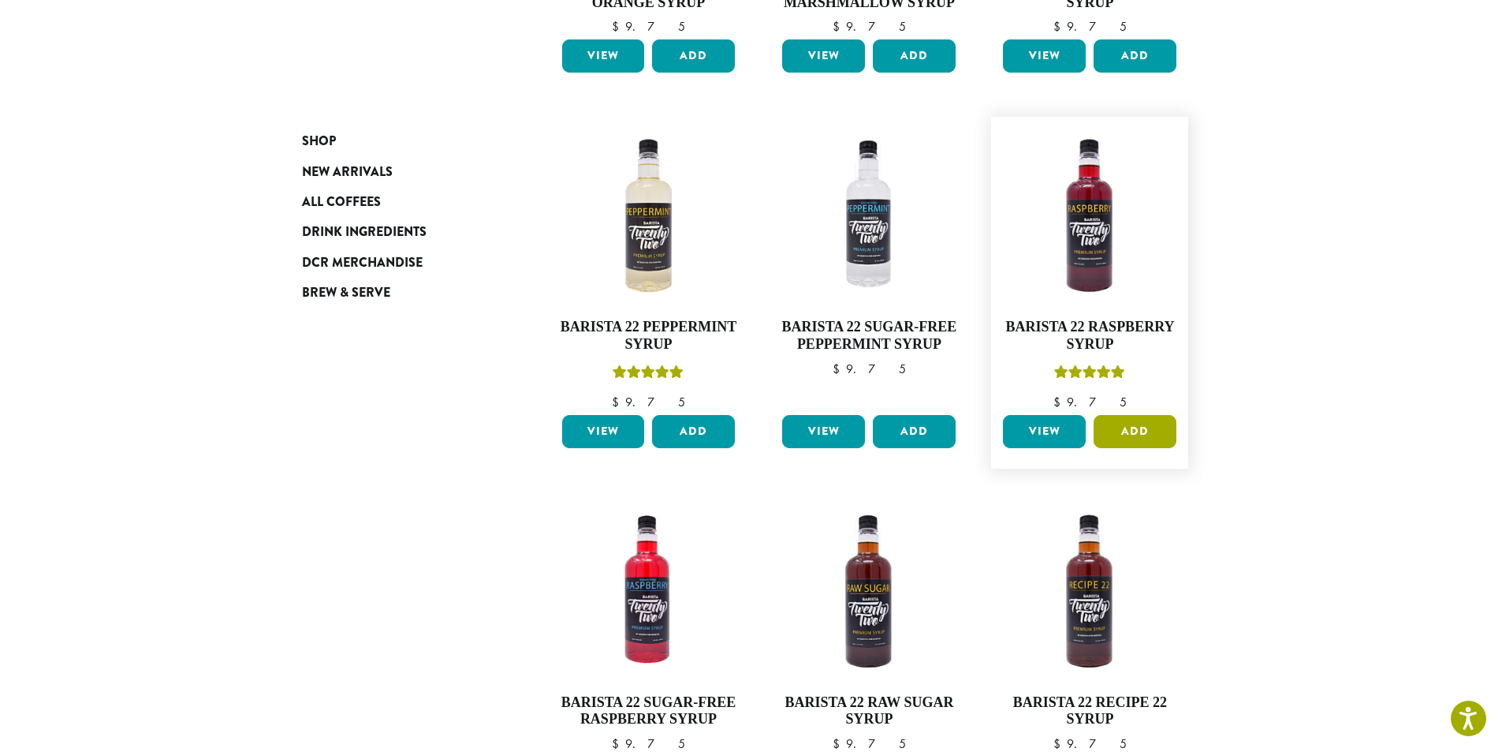
click at [1134, 435] on button "Add" at bounding box center [1135, 431] width 83 height 33
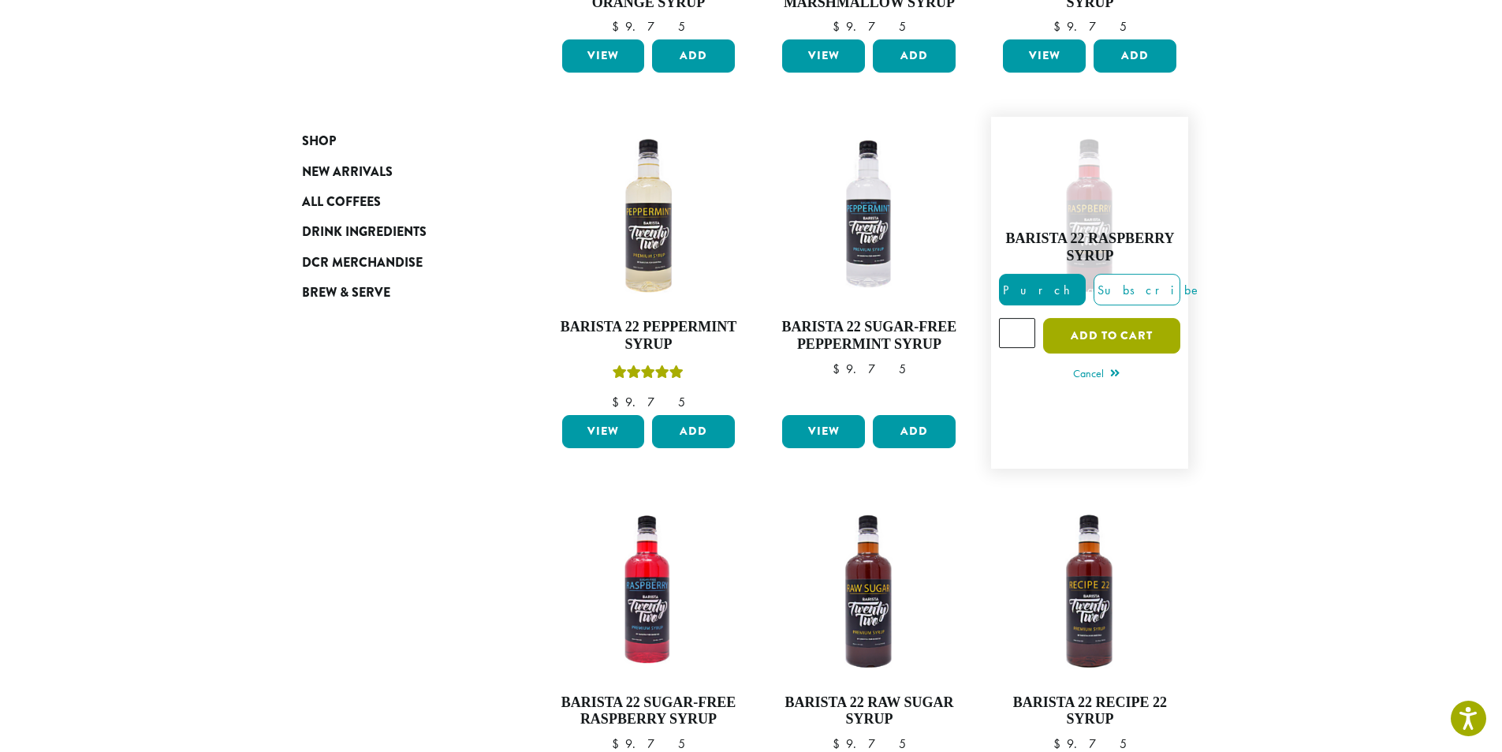
click at [1107, 326] on button "Add to cart" at bounding box center [1111, 335] width 137 height 35
